Goal: Task Accomplishment & Management: Manage account settings

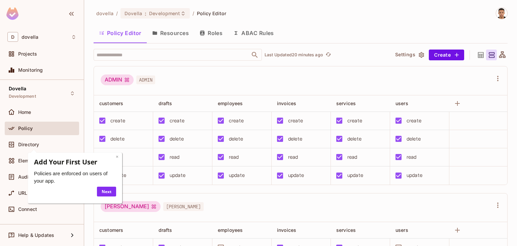
click at [117, 157] on link "×" at bounding box center [117, 156] width 3 height 6
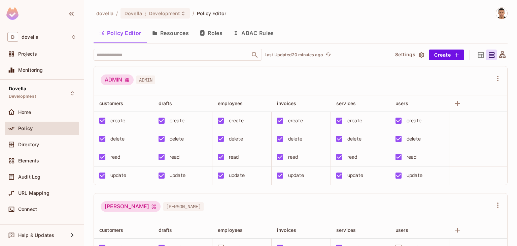
scroll to position [92, 0]
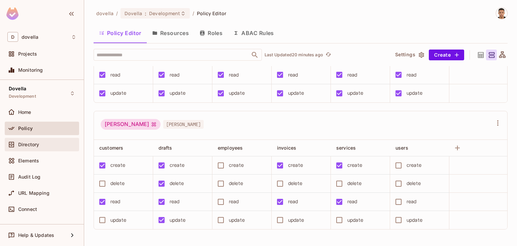
click at [32, 147] on div "Directory" at bounding box center [41, 144] width 69 height 8
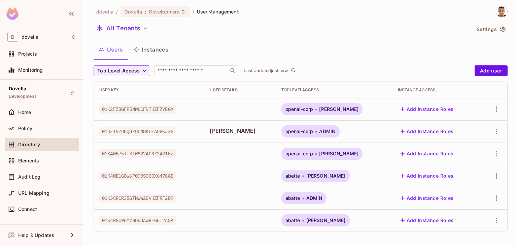
scroll to position [2, 0]
drag, startPoint x: 489, startPoint y: 132, endPoint x: 489, endPoint y: 137, distance: 4.4
click at [489, 135] on div at bounding box center [494, 130] width 17 height 11
click at [493, 129] on icon "button" at bounding box center [497, 131] width 8 height 8
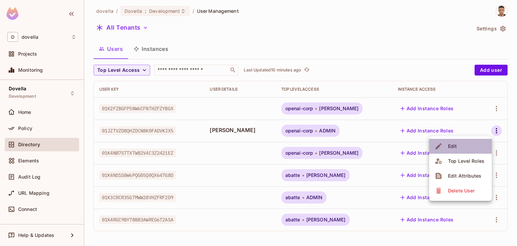
click at [447, 144] on span "Edit" at bounding box center [452, 146] width 13 height 11
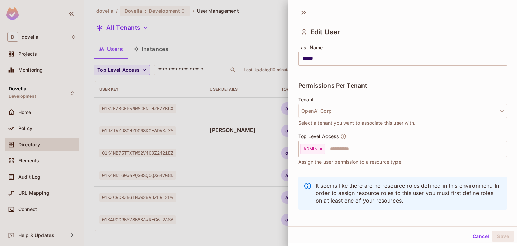
scroll to position [118, 0]
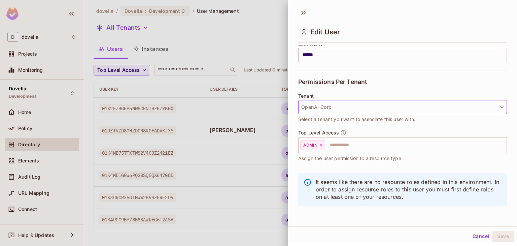
click at [330, 108] on button "OpenAi Corp" at bounding box center [402, 107] width 209 height 14
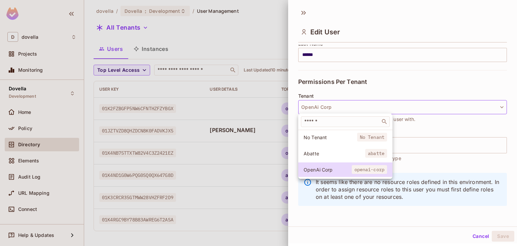
click at [315, 155] on span "Abatte" at bounding box center [335, 153] width 62 height 6
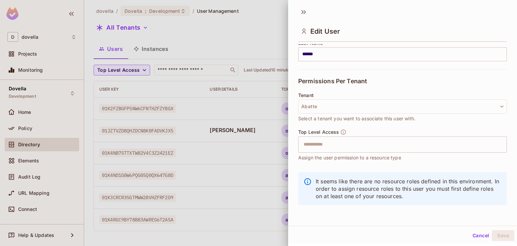
scroll to position [1, 0]
click at [323, 141] on input "text" at bounding box center [397, 143] width 194 height 13
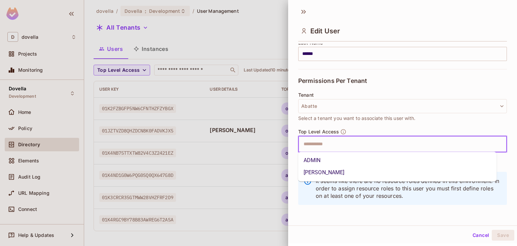
click at [321, 162] on li "ADMIN" at bounding box center [397, 160] width 199 height 12
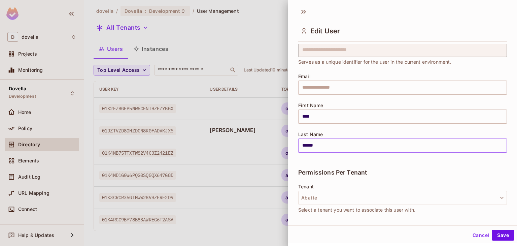
scroll to position [0, 0]
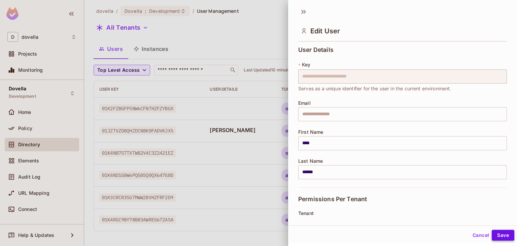
click at [497, 232] on button "Save" at bounding box center [503, 235] width 23 height 11
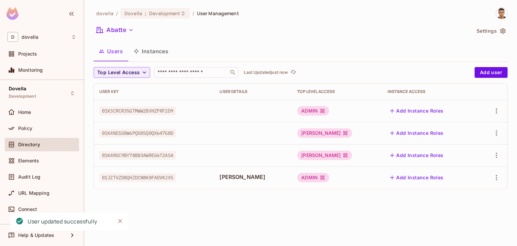
click at [419, 178] on button "Add Instance Roles" at bounding box center [417, 177] width 59 height 11
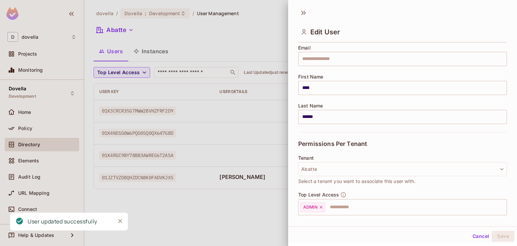
scroll to position [118, 0]
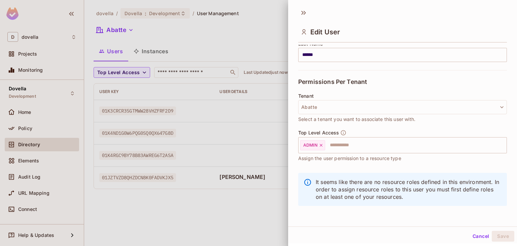
click at [470, 236] on button "Cancel" at bounding box center [481, 236] width 22 height 11
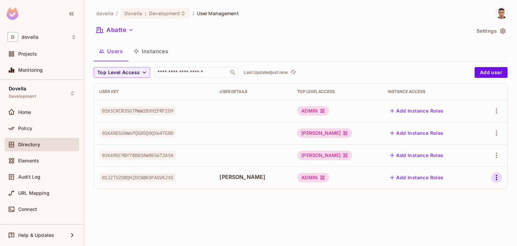
click at [495, 178] on icon "button" at bounding box center [497, 177] width 8 height 8
click at [465, 192] on div "Edit" at bounding box center [461, 193] width 9 height 7
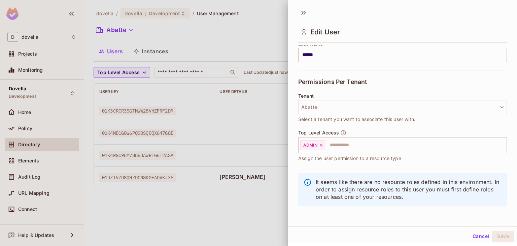
click at [476, 237] on button "Cancel" at bounding box center [481, 236] width 22 height 11
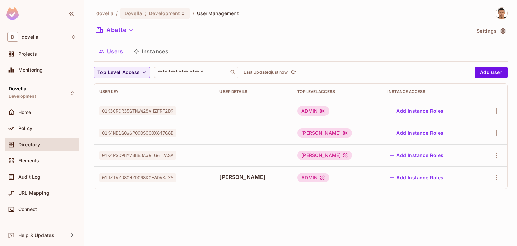
click at [395, 223] on div "dovella / Dovella : Development / User Management Abatte Settings Users Instanc…" at bounding box center [300, 123] width 433 height 246
click at [488, 71] on button "Add user" at bounding box center [491, 72] width 33 height 11
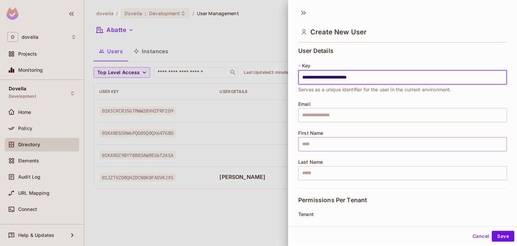
type input "**********"
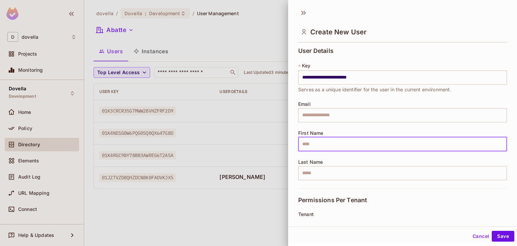
click at [321, 148] on input "text" at bounding box center [402, 144] width 209 height 14
type input "****"
type input "******"
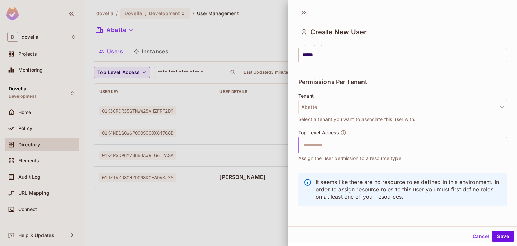
click at [324, 141] on input "text" at bounding box center [397, 144] width 194 height 13
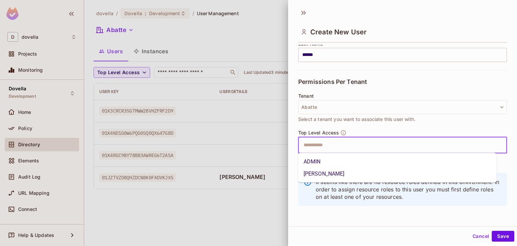
click at [322, 162] on li "ADMIN" at bounding box center [397, 162] width 199 height 12
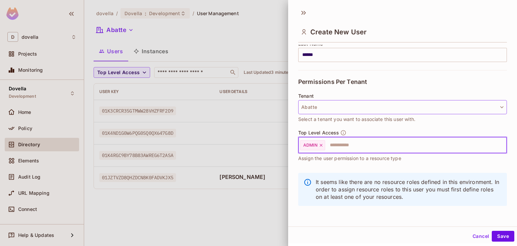
click at [315, 107] on button "Abatte" at bounding box center [402, 107] width 209 height 14
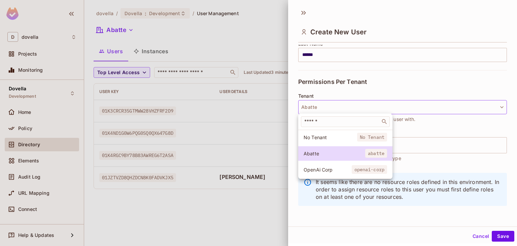
click at [314, 107] on div at bounding box center [258, 123] width 517 height 246
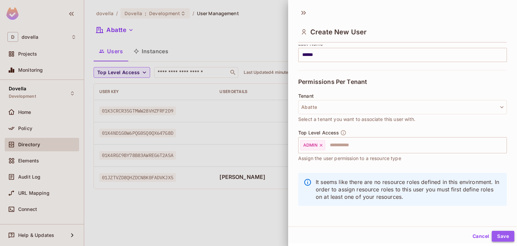
click at [500, 234] on button "Save" at bounding box center [503, 236] width 23 height 11
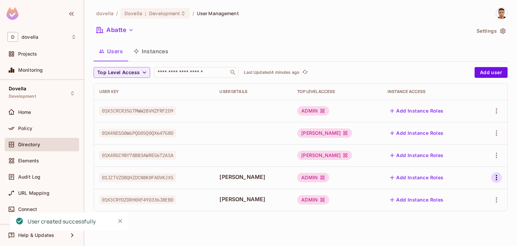
click at [496, 178] on icon "button" at bounding box center [497, 177] width 8 height 8
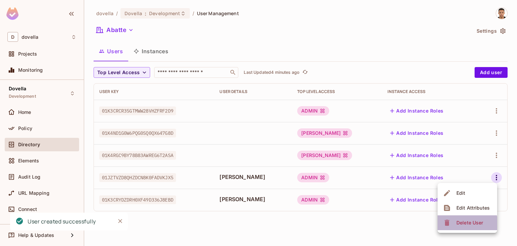
click at [460, 224] on div "Delete User" at bounding box center [470, 222] width 27 height 7
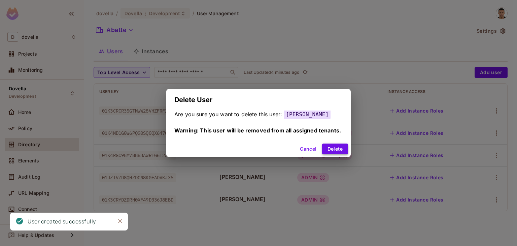
click at [331, 146] on button "Delete" at bounding box center [335, 148] width 26 height 11
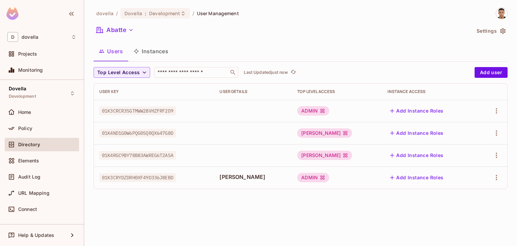
click at [425, 179] on button "Add Instance Roles" at bounding box center [417, 177] width 59 height 11
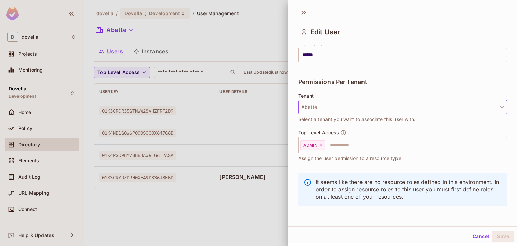
click at [313, 108] on button "Abatte" at bounding box center [402, 107] width 209 height 14
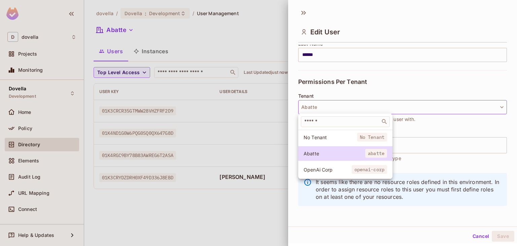
click at [313, 108] on div at bounding box center [258, 123] width 517 height 246
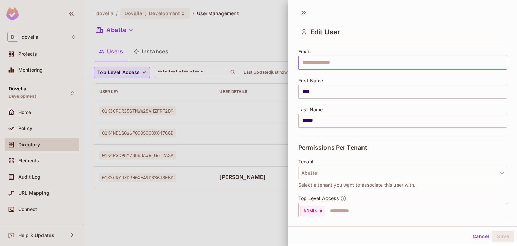
scroll to position [17, 0]
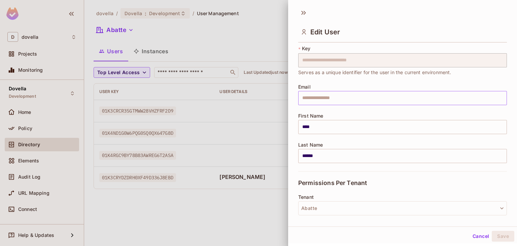
click at [322, 99] on input "text" at bounding box center [402, 98] width 209 height 14
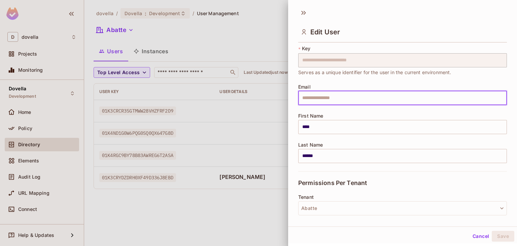
click at [312, 111] on div "**********" at bounding box center [402, 100] width 209 height 141
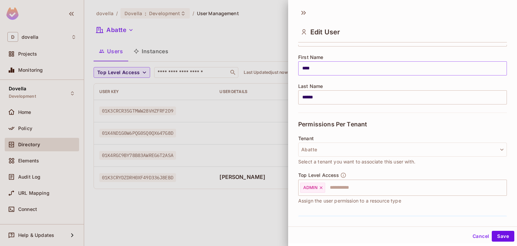
scroll to position [118, 0]
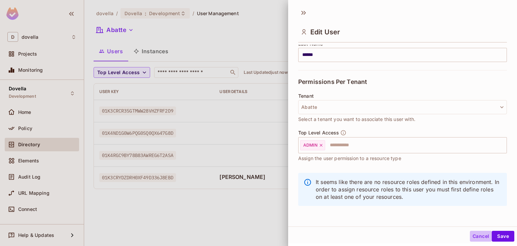
click at [473, 235] on button "Cancel" at bounding box center [481, 236] width 22 height 11
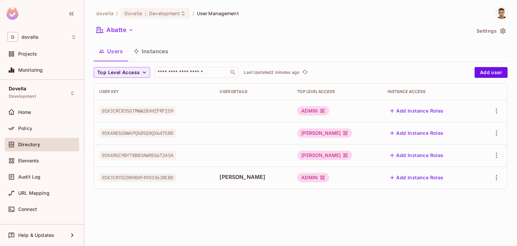
click at [492, 174] on div at bounding box center [492, 177] width 19 height 11
click at [497, 176] on icon "button" at bounding box center [497, 177] width 8 height 8
click at [456, 222] on span "Delete User" at bounding box center [470, 222] width 31 height 11
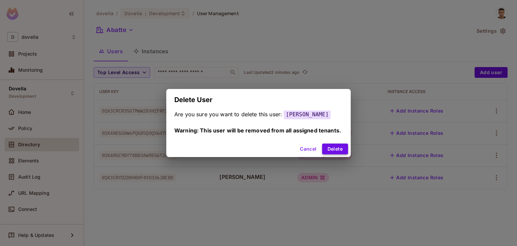
click at [339, 148] on button "Delete" at bounding box center [335, 148] width 26 height 11
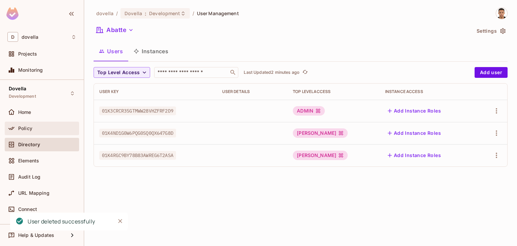
click at [49, 128] on div "Policy" at bounding box center [47, 128] width 58 height 5
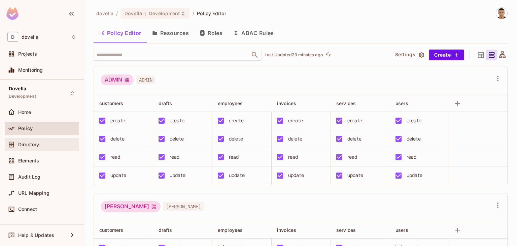
click at [22, 144] on span "Directory" at bounding box center [28, 144] width 21 height 5
